Goal: Task Accomplishment & Management: Manage account settings

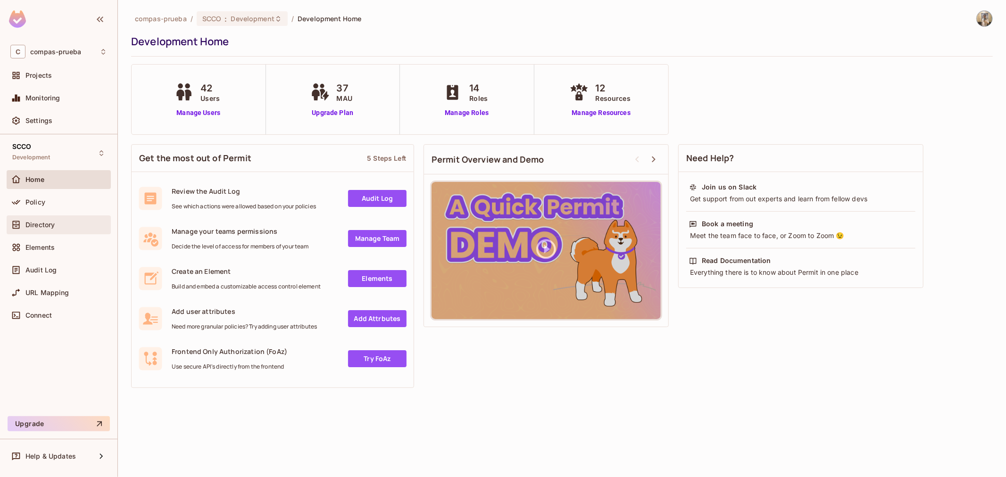
click at [46, 220] on div "Directory" at bounding box center [58, 224] width 97 height 11
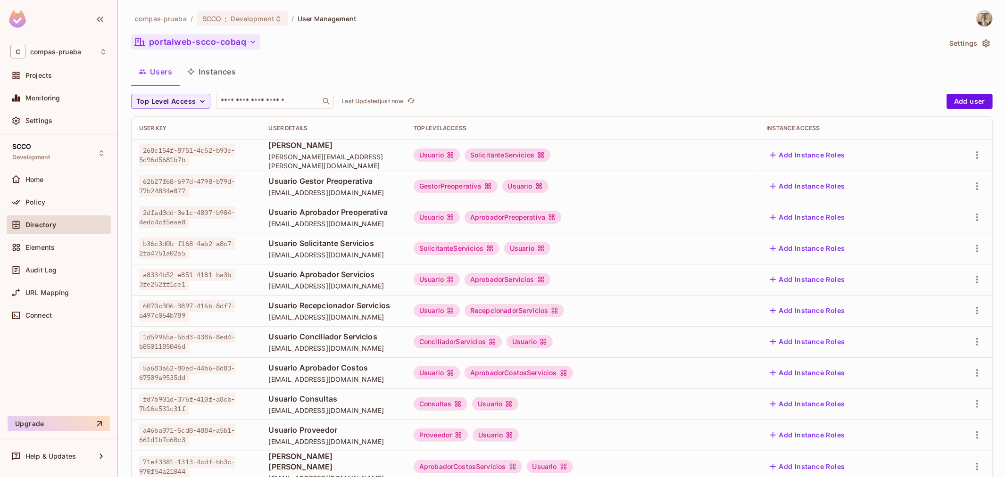
click at [229, 41] on button "portalweb-scco-cobaq" at bounding box center [195, 41] width 129 height 15
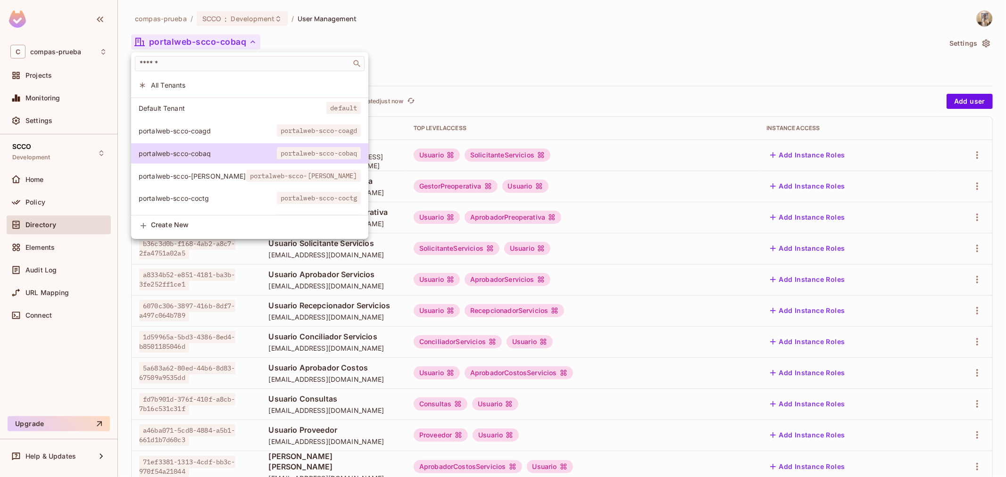
click at [277, 194] on span "portalweb-scco-coctg" at bounding box center [319, 198] width 84 height 12
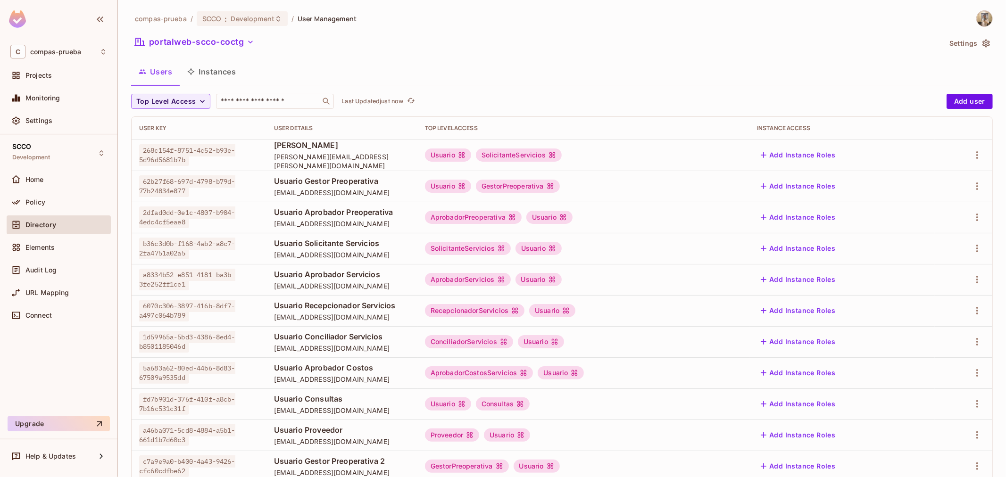
click at [961, 154] on div at bounding box center [963, 155] width 42 height 15
click at [972, 154] on icon "button" at bounding box center [977, 155] width 11 height 11
click at [914, 179] on div "Edit" at bounding box center [920, 176] width 13 height 9
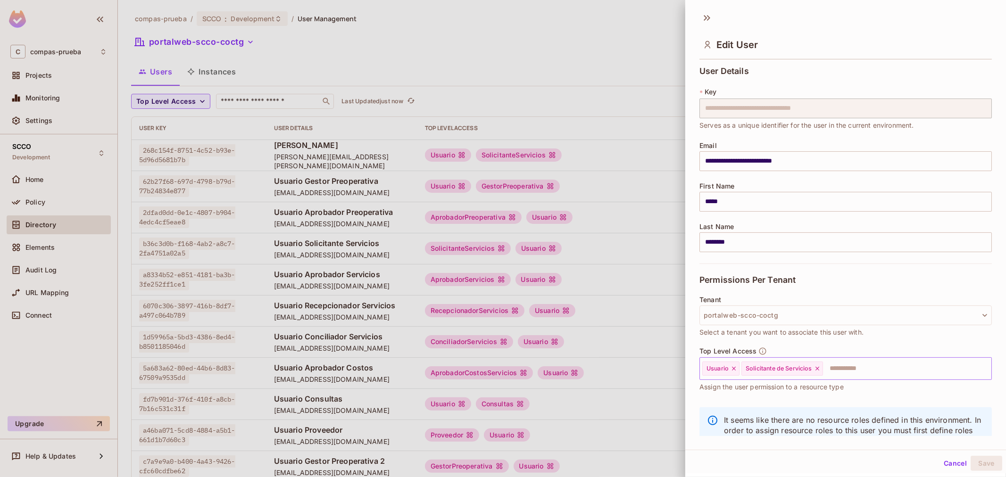
click at [736, 372] on icon at bounding box center [734, 369] width 7 height 7
click at [981, 465] on button "Save" at bounding box center [987, 463] width 32 height 15
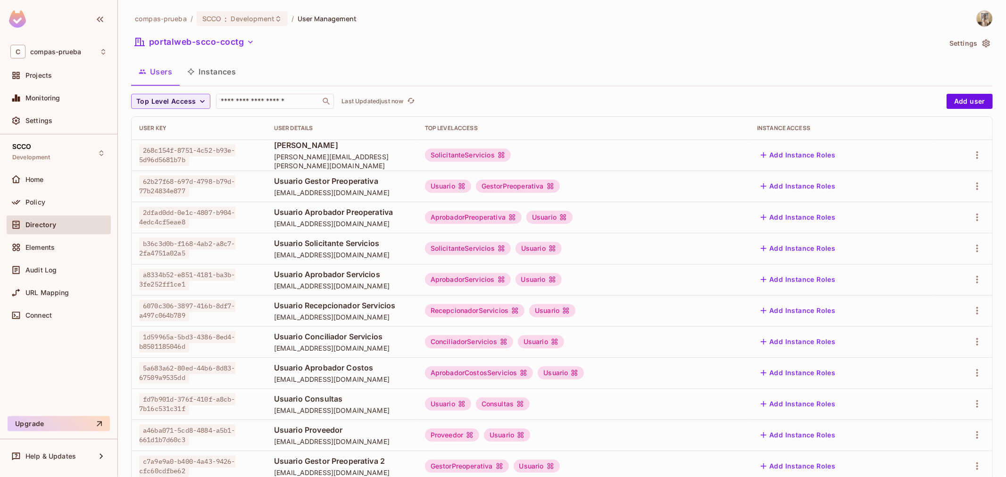
click at [0, 477] on nordpass-portal at bounding box center [0, 477] width 0 height 0
click at [972, 157] on icon "button" at bounding box center [977, 155] width 11 height 11
click at [936, 172] on li "Edit" at bounding box center [928, 176] width 83 height 21
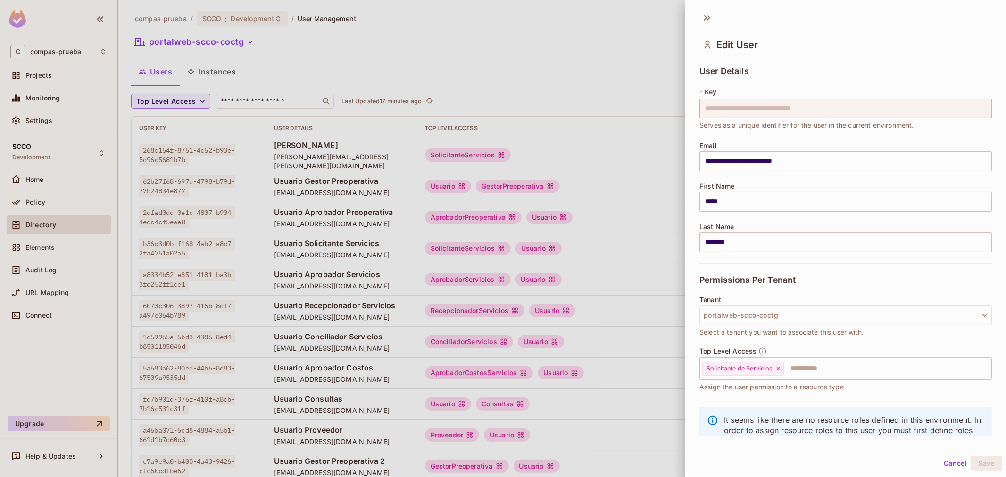
scroll to position [32, 0]
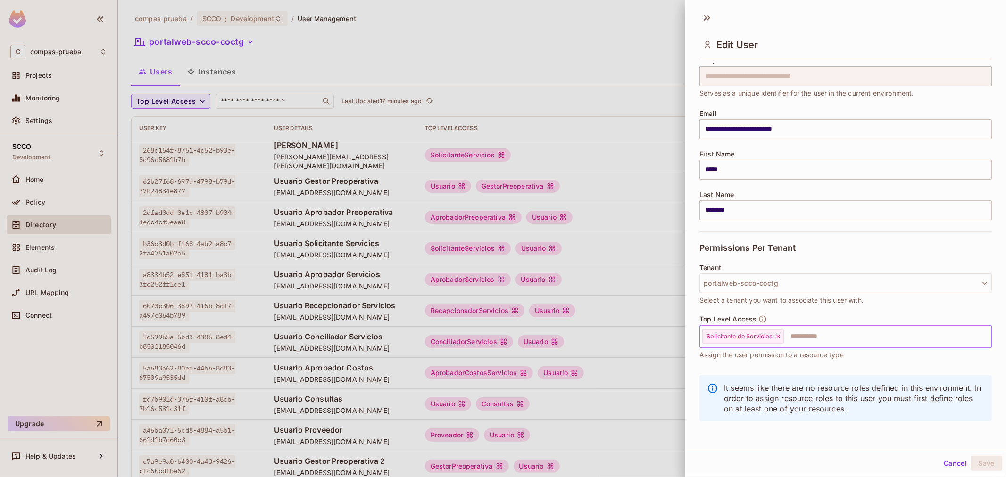
click at [805, 335] on input "text" at bounding box center [879, 336] width 189 height 19
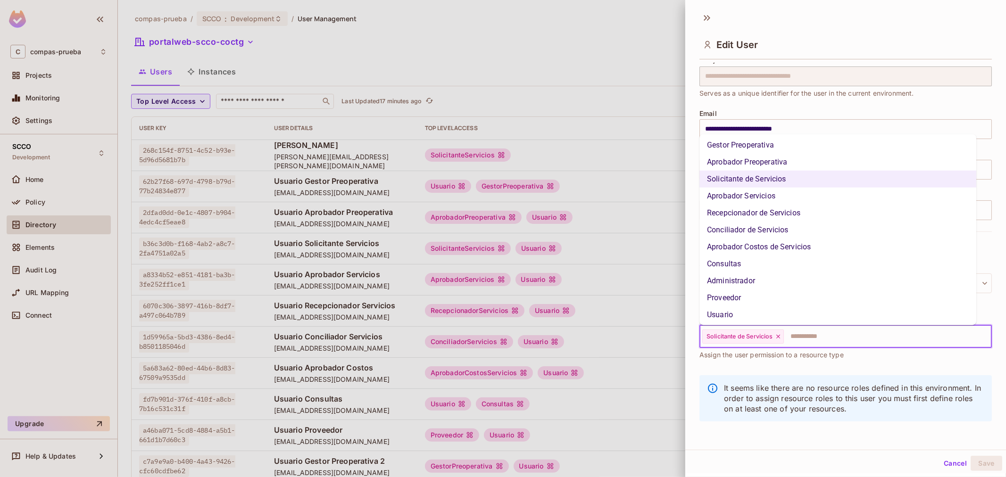
scroll to position [54, 0]
click at [751, 311] on li "Usuario" at bounding box center [837, 313] width 277 height 17
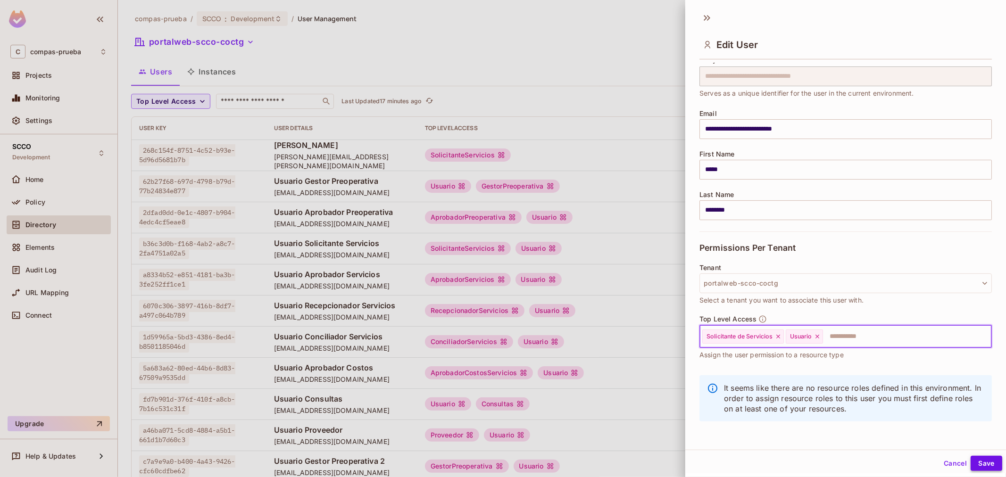
click at [979, 459] on button "Save" at bounding box center [987, 463] width 32 height 15
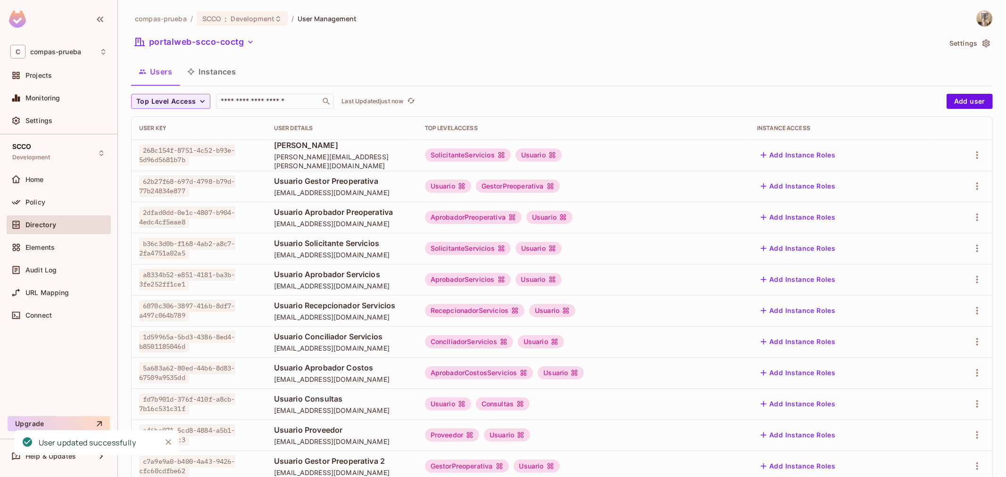
click at [0, 477] on nordpass-portal at bounding box center [0, 477] width 0 height 0
